Goal: Browse casually: Explore the website without a specific task or goal

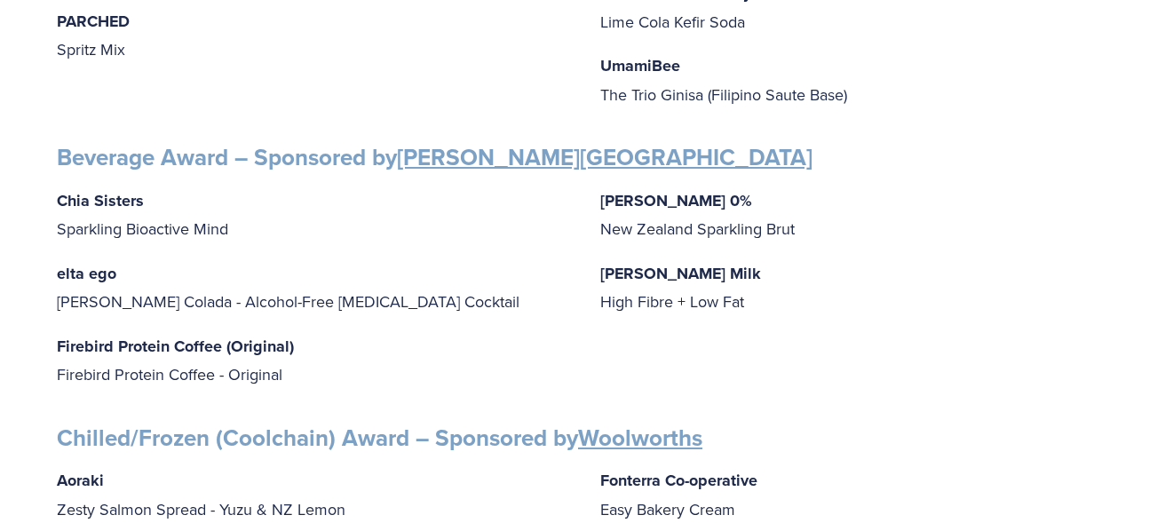
scroll to position [888, 0]
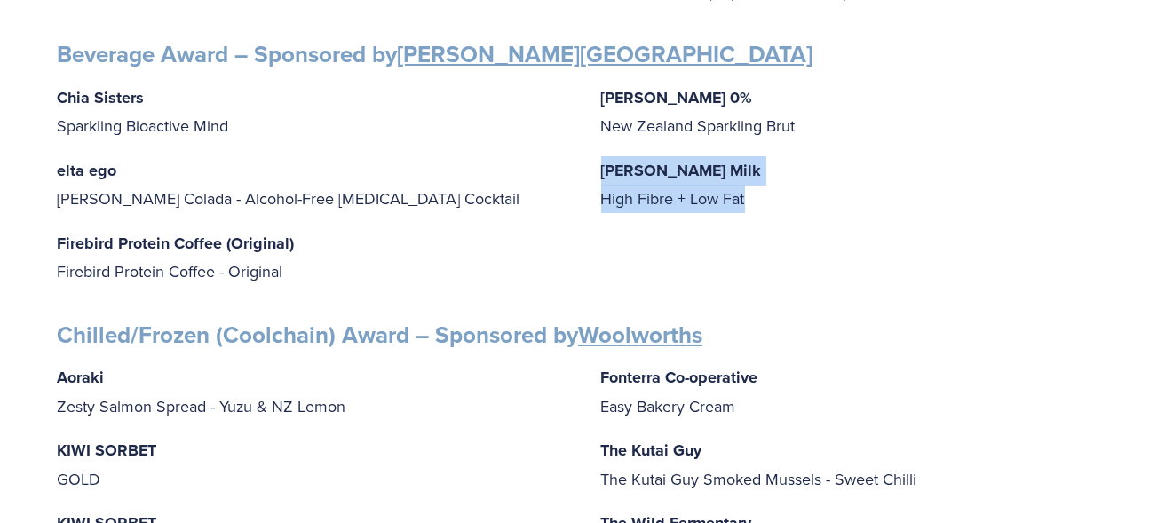
drag, startPoint x: 754, startPoint y: 194, endPoint x: 594, endPoint y: 174, distance: 161.1
click at [592, 177] on div "Chia Sisters Sparkling Bioactive Mind elta ego [PERSON_NAME] Colada - Alcohol-F…" at bounding box center [586, 184] width 1059 height 202
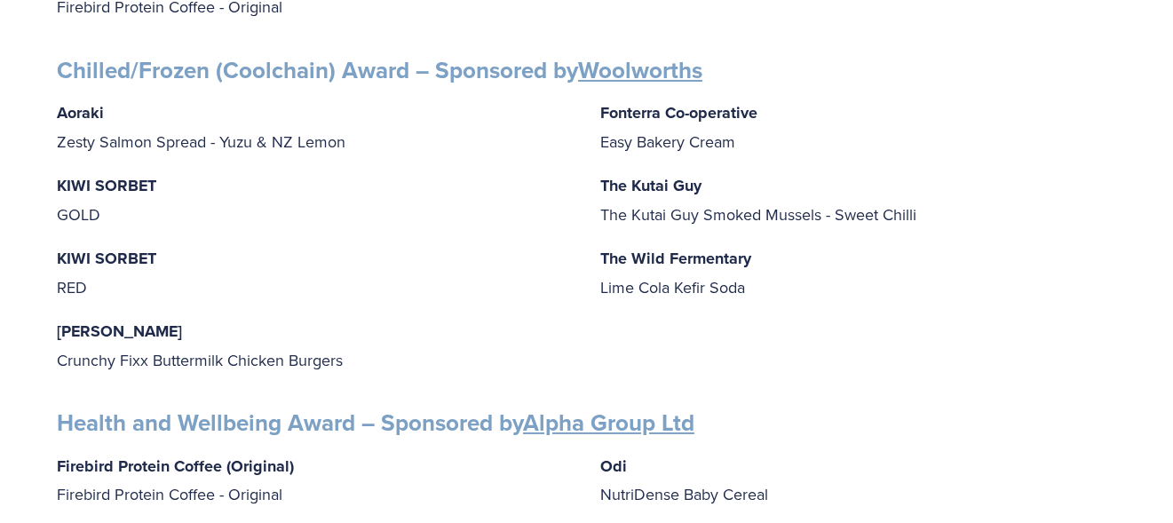
scroll to position [1154, 0]
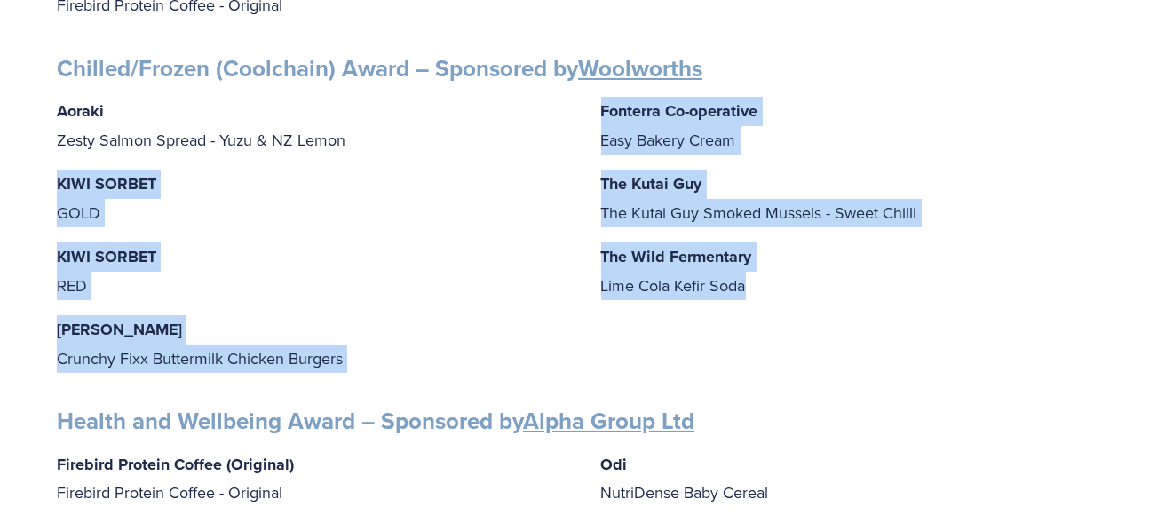
drag, startPoint x: 368, startPoint y: 134, endPoint x: 763, endPoint y: 286, distance: 422.4
click at [763, 286] on div "Aoraki Zesty Salmon Spread - Yuzu & NZ Lemon KIWI SORBET GOLD KIWI SORBET RED […" at bounding box center [586, 234] width 1059 height 275
click at [547, 273] on p "KIWI SORBET RED" at bounding box center [315, 270] width 516 height 57
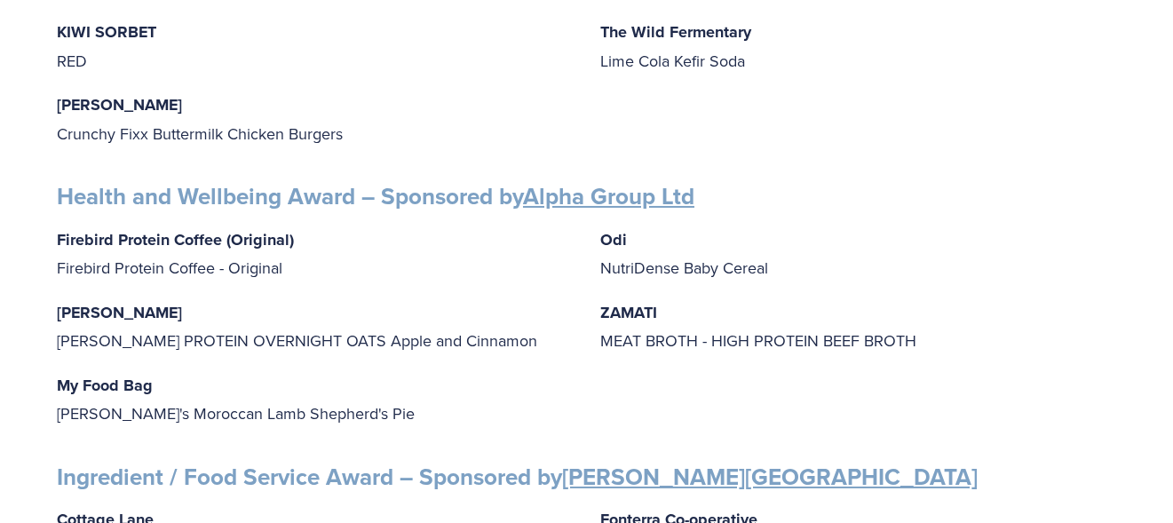
scroll to position [1420, 0]
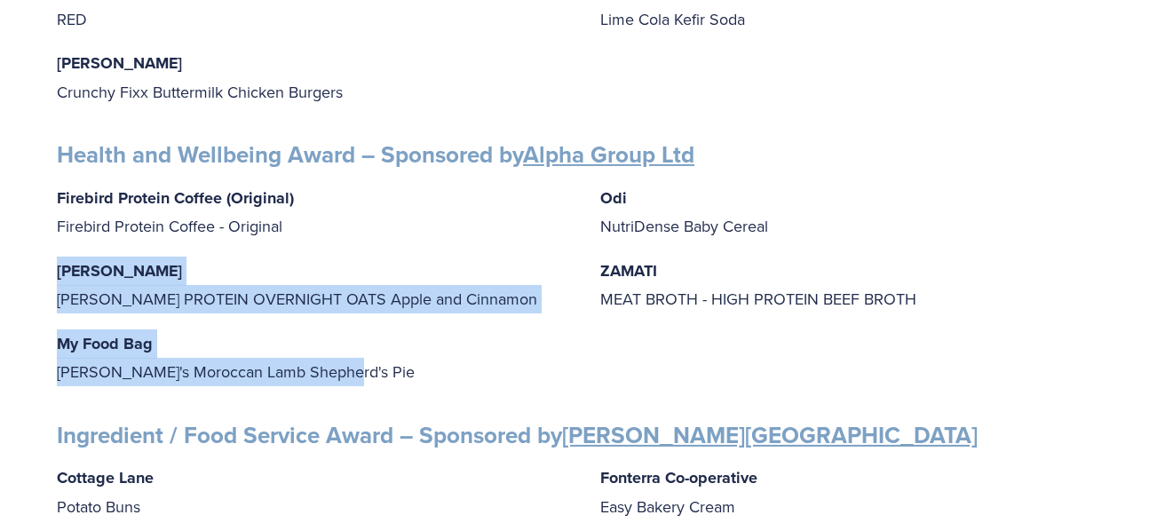
drag, startPoint x: 312, startPoint y: 243, endPoint x: 507, endPoint y: 357, distance: 225.2
click at [505, 362] on div "Firebird Protein Coffee (Original) Firebird Protein Coffee - Original [PERSON_N…" at bounding box center [586, 285] width 1059 height 202
drag, startPoint x: 519, startPoint y: 332, endPoint x: 556, endPoint y: 322, distance: 37.7
click at [520, 331] on p "My Food Bag [PERSON_NAME]'s Moroccan Lamb Shepherd's Pie" at bounding box center [315, 357] width 516 height 57
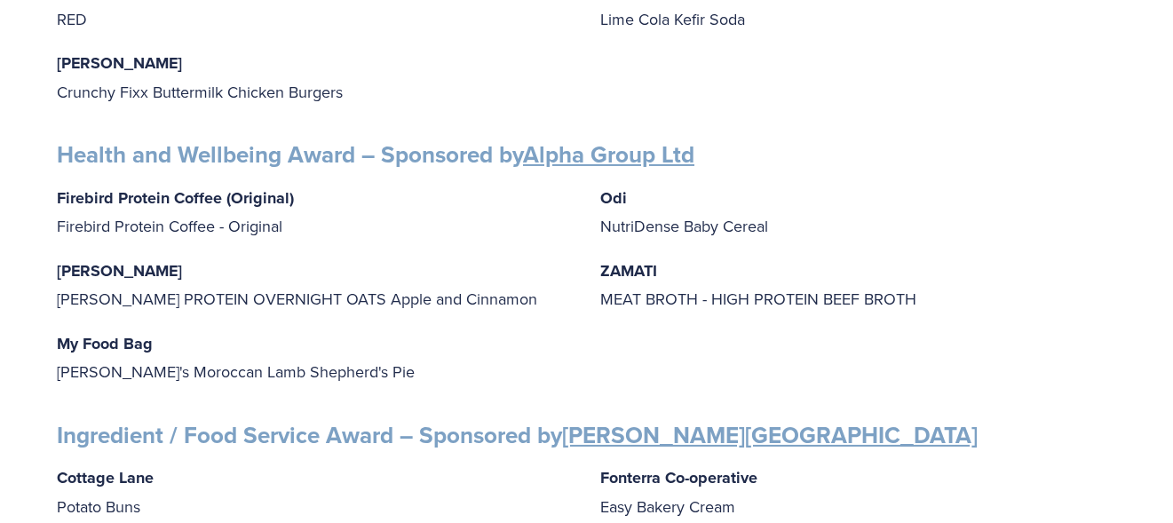
click at [868, 363] on div "Firebird Protein Coffee (Original) Firebird Protein Coffee - Original [PERSON_N…" at bounding box center [586, 285] width 1059 height 202
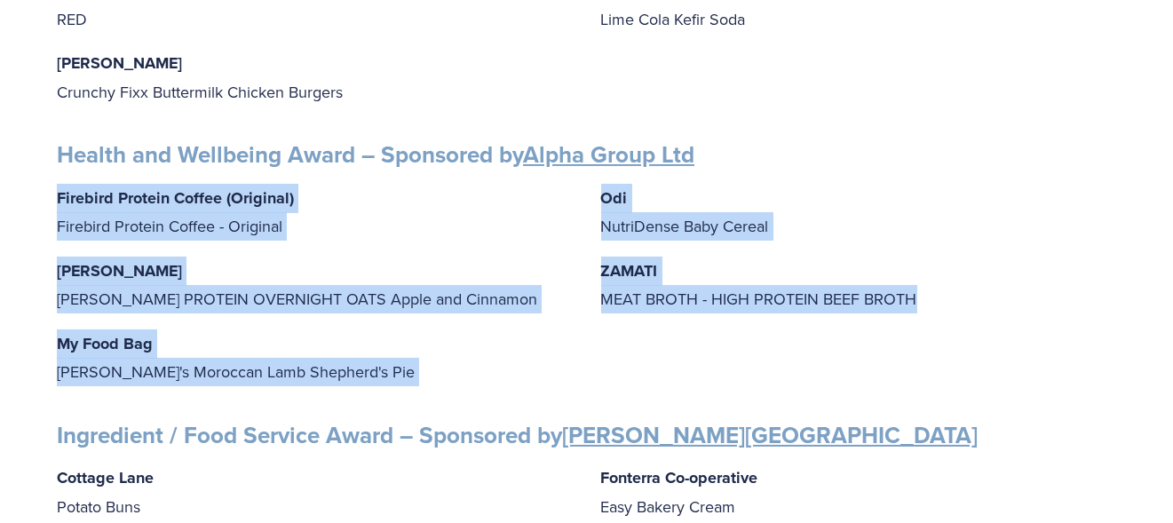
drag, startPoint x: 922, startPoint y: 347, endPoint x: 52, endPoint y: 200, distance: 882.3
click at [52, 200] on div "Finalists PRODUCT AWARDS Artisan Award – Sponsored by Cuisine be happy chocolat…" at bounding box center [586, 273] width 1089 height 2798
click at [498, 193] on p "Firebird Protein Coffee (Original) Firebird Protein Coffee - Original" at bounding box center [315, 212] width 516 height 57
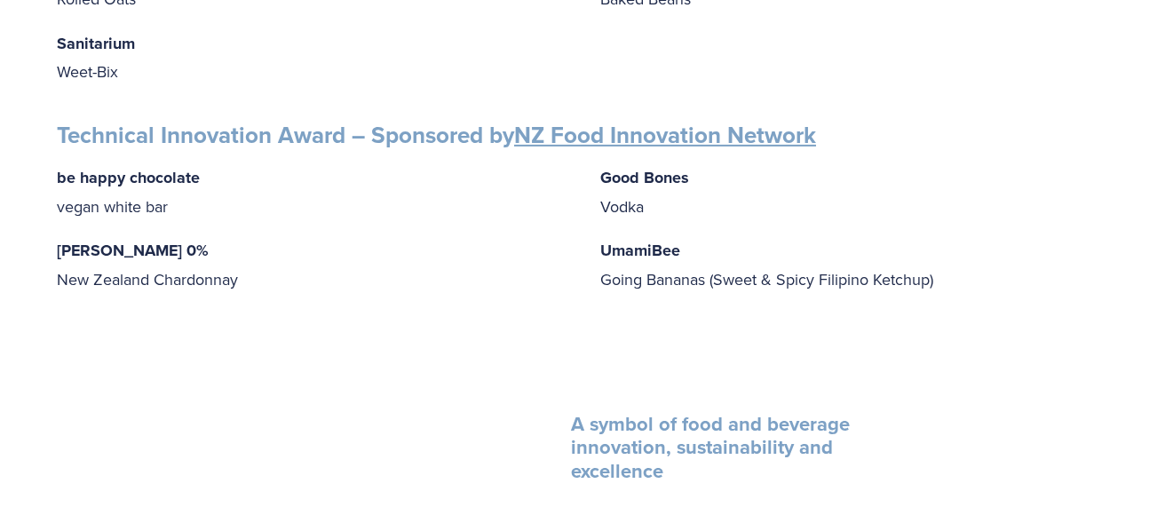
scroll to position [2929, 0]
